Goal: Information Seeking & Learning: Learn about a topic

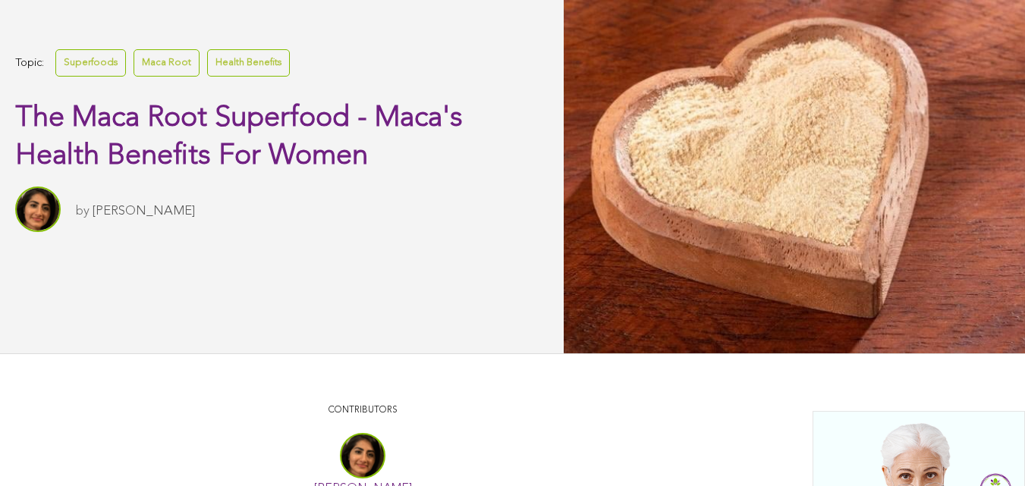
scroll to position [341, 0]
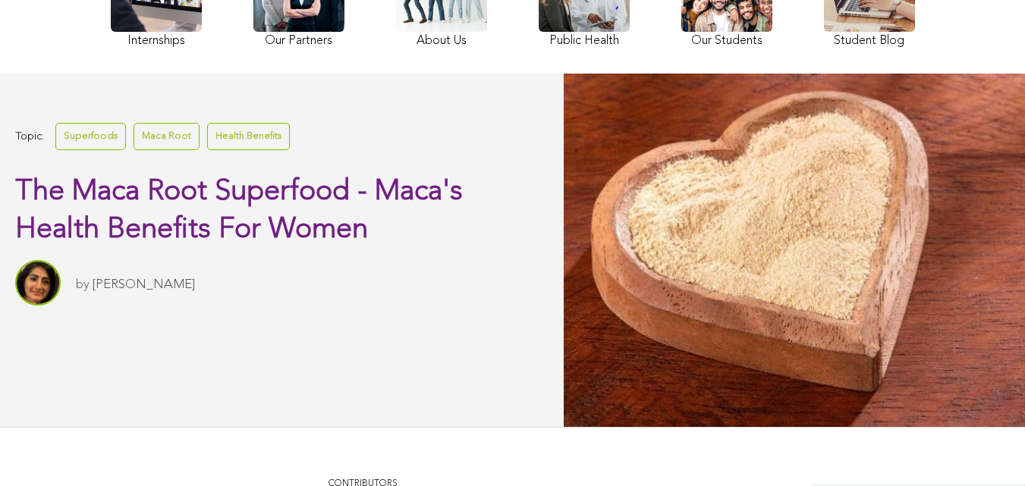
click at [87, 149] on link "Superfoods" at bounding box center [90, 136] width 71 height 27
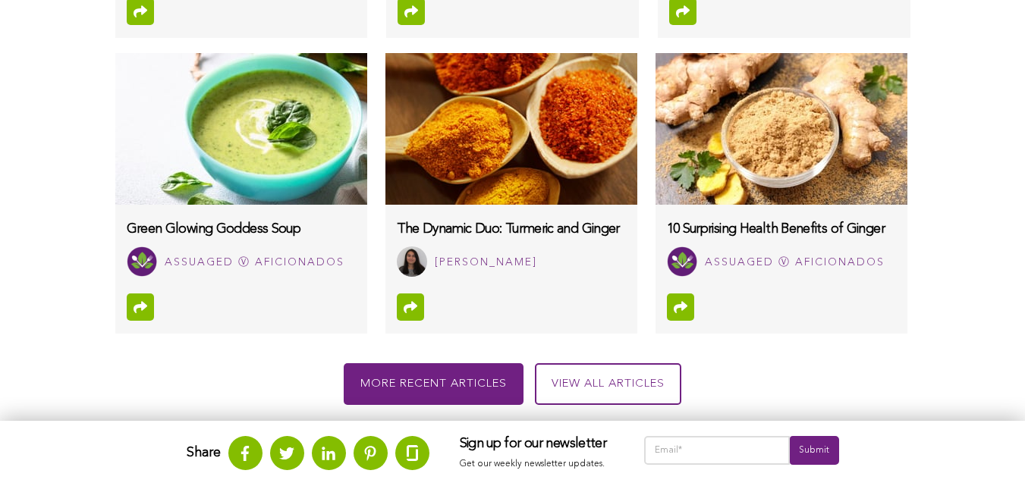
scroll to position [1527, 0]
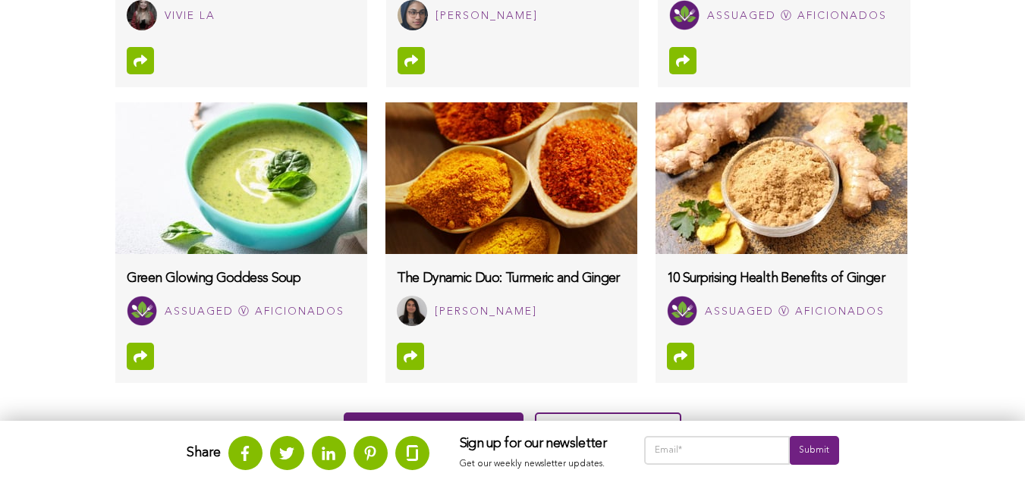
click at [502, 68] on icon at bounding box center [507, 59] width 11 height 15
